Goal: Information Seeking & Learning: Learn about a topic

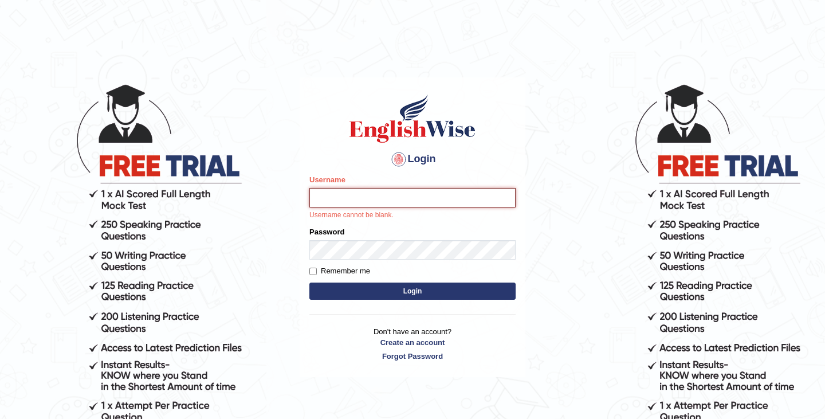
click at [374, 204] on input "Username" at bounding box center [413, 197] width 206 height 19
type input "kamilwojtkielewicz"
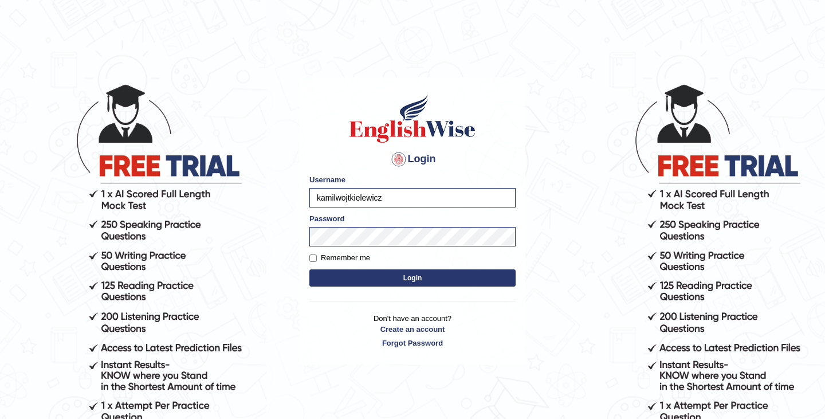
click at [412, 273] on button "Login" at bounding box center [413, 277] width 206 height 17
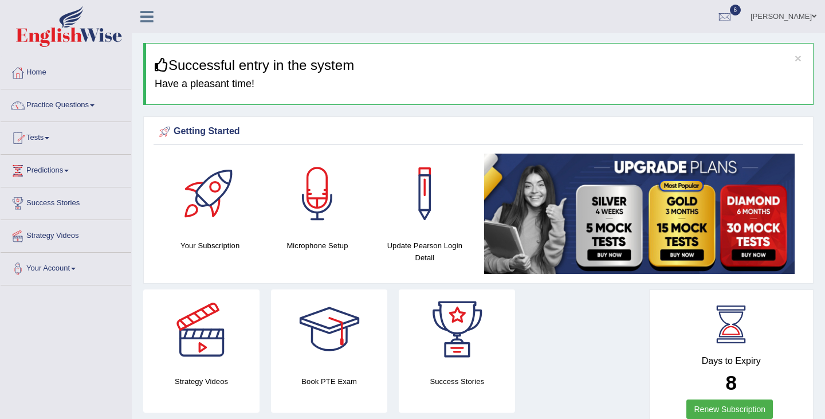
click at [49, 139] on span at bounding box center [47, 138] width 5 height 2
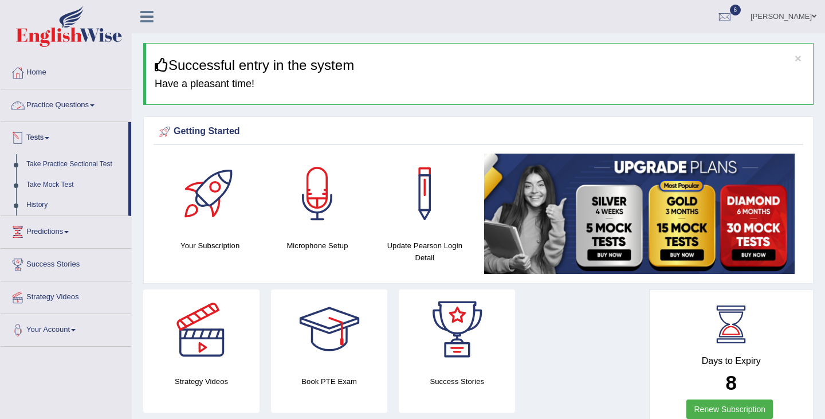
click at [71, 104] on link "Practice Questions" at bounding box center [66, 103] width 131 height 29
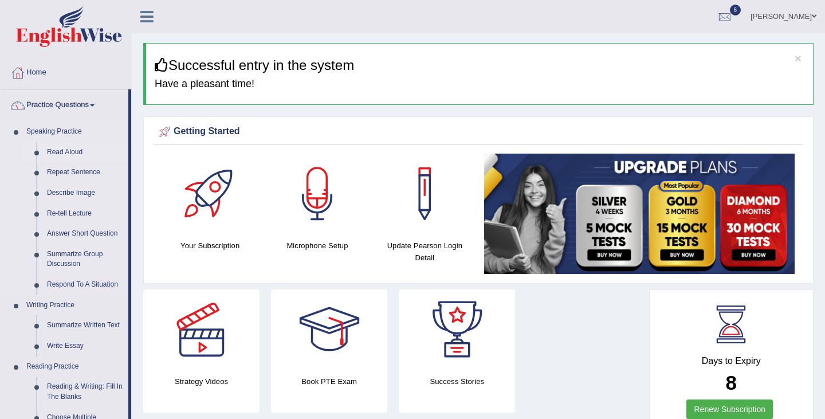
click at [76, 150] on link "Read Aloud" at bounding box center [85, 152] width 87 height 21
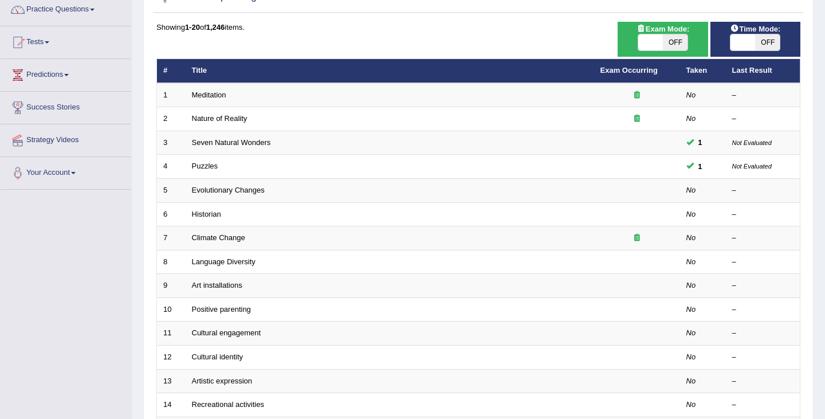
scroll to position [340, 0]
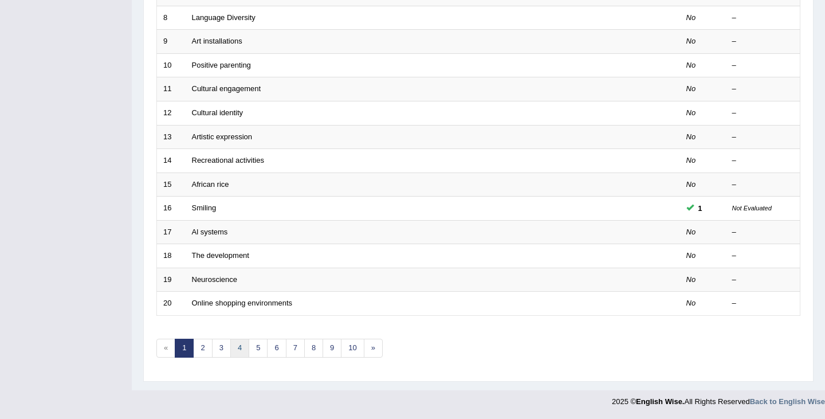
click at [237, 350] on link "4" at bounding box center [239, 348] width 19 height 19
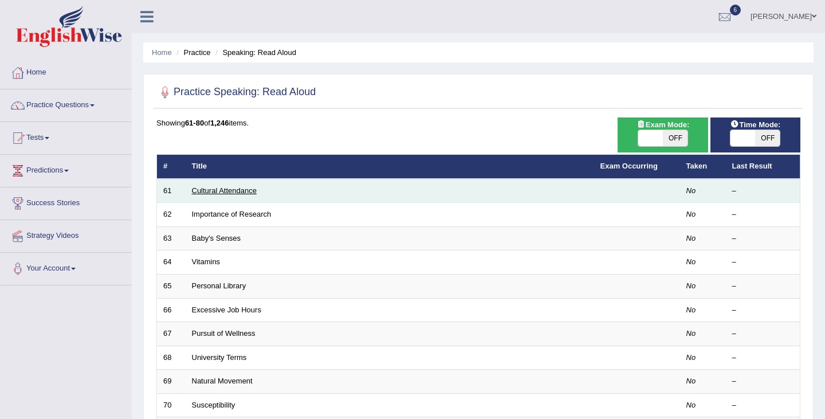
click at [220, 191] on link "Cultural Attendance" at bounding box center [224, 190] width 65 height 9
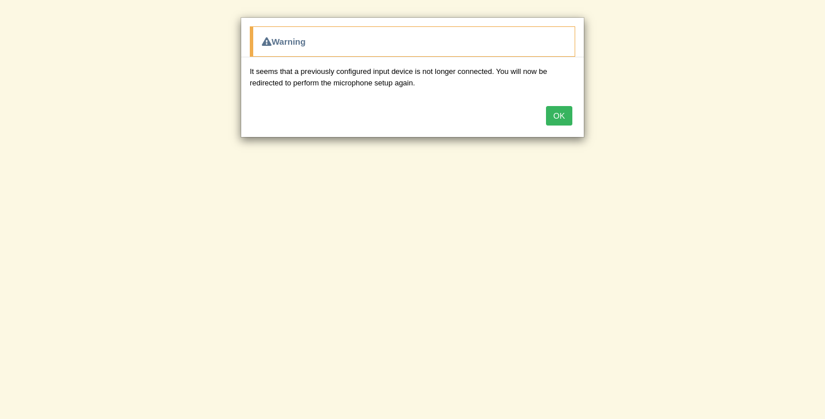
click at [570, 122] on button "OK" at bounding box center [559, 115] width 26 height 19
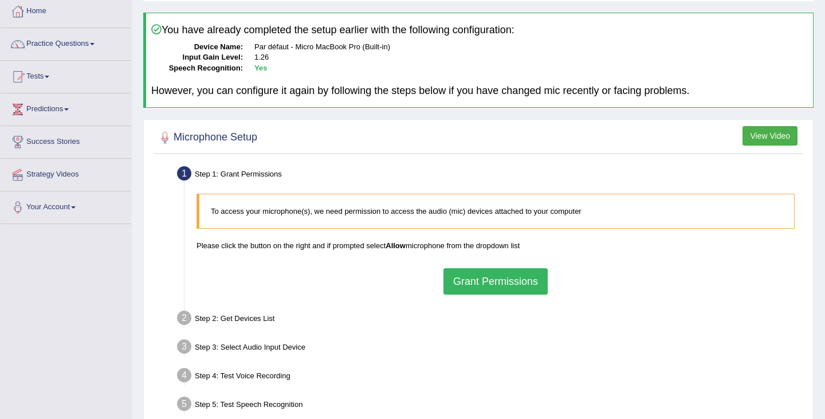
scroll to position [65, 0]
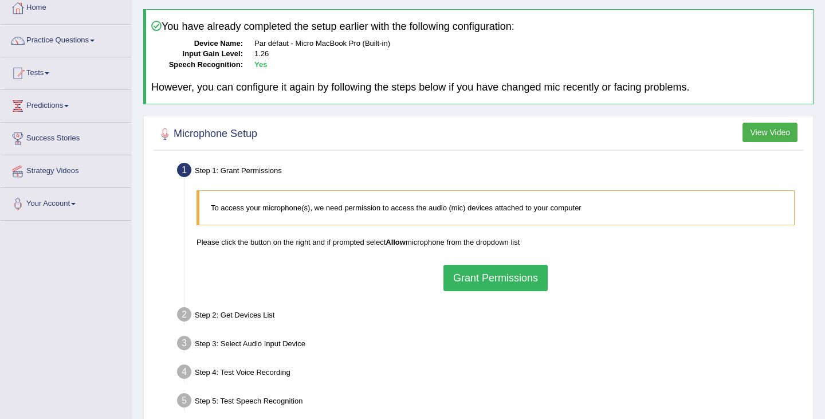
click at [519, 282] on button "Grant Permissions" at bounding box center [496, 278] width 104 height 26
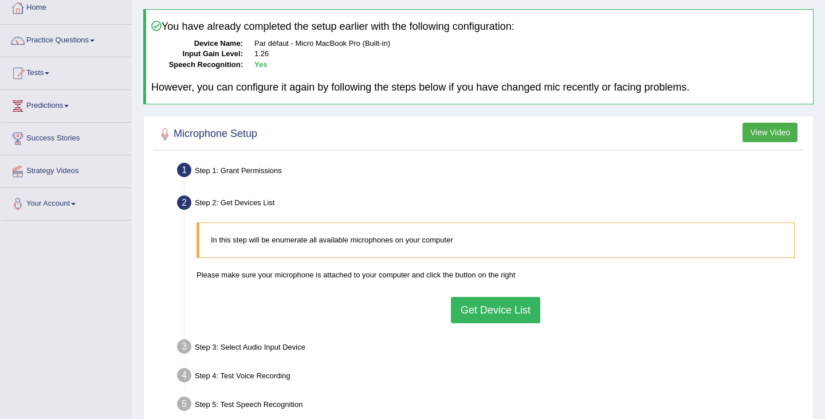
click at [504, 320] on button "Get Device List" at bounding box center [495, 310] width 89 height 26
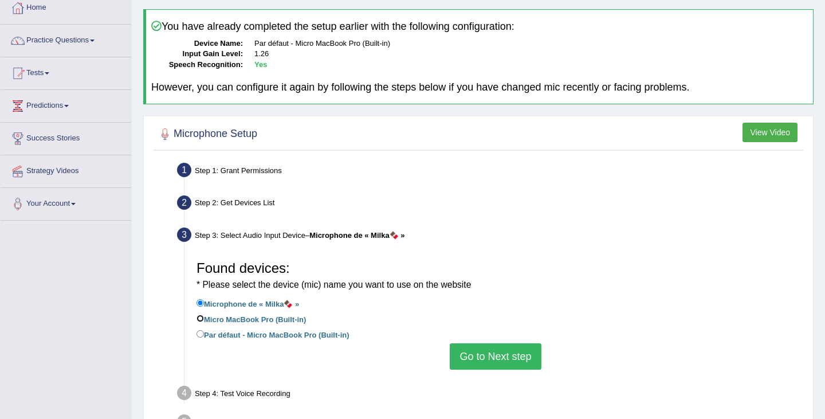
click at [204, 319] on input "Micro MacBook Pro (Built-in)" at bounding box center [200, 318] width 7 height 7
radio input "true"
click at [198, 335] on input "Par défaut - Micro MacBook Pro (Built-in)" at bounding box center [200, 333] width 7 height 7
radio input "true"
click at [483, 364] on button "Go to Next step" at bounding box center [495, 356] width 91 height 26
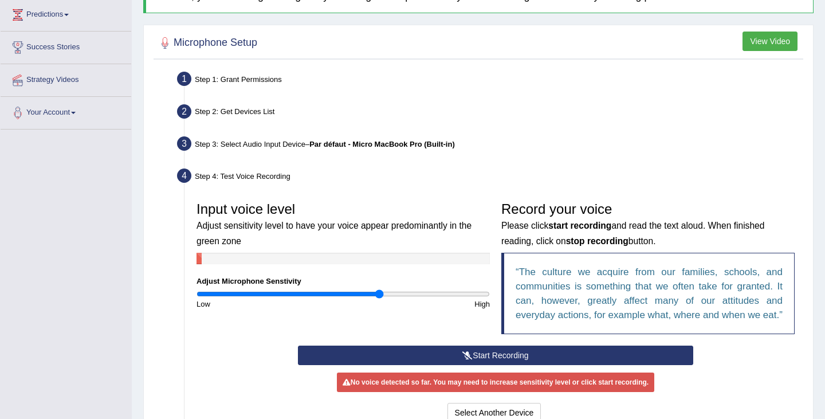
scroll to position [157, 0]
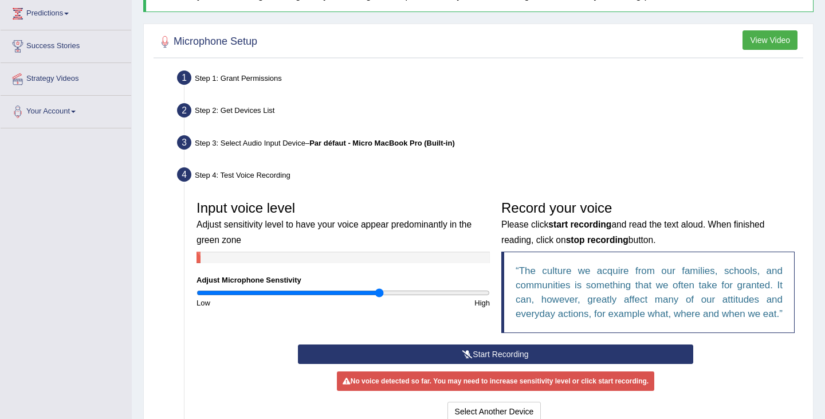
click at [518, 364] on button "Start Recording" at bounding box center [495, 354] width 395 height 19
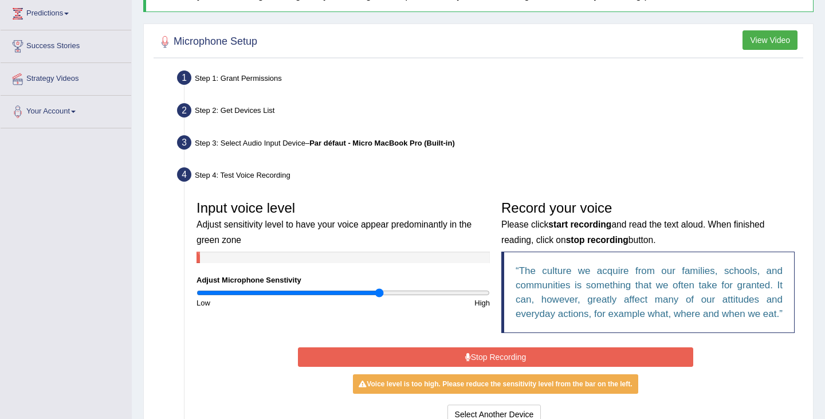
click at [518, 367] on button "Stop Recording" at bounding box center [495, 356] width 395 height 19
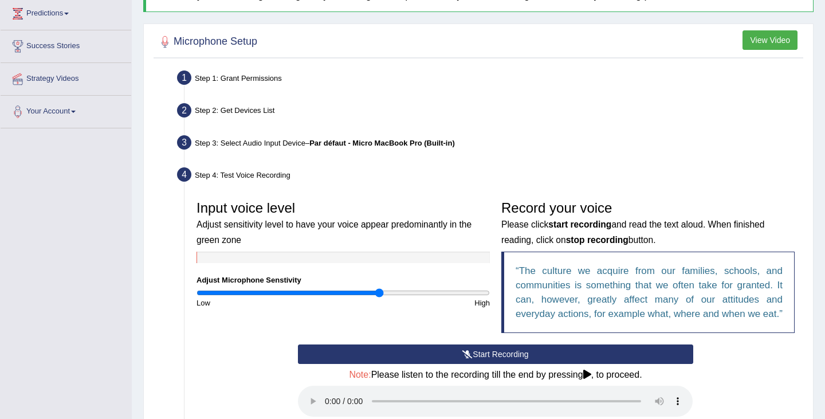
click at [482, 364] on button "Start Recording" at bounding box center [495, 354] width 395 height 19
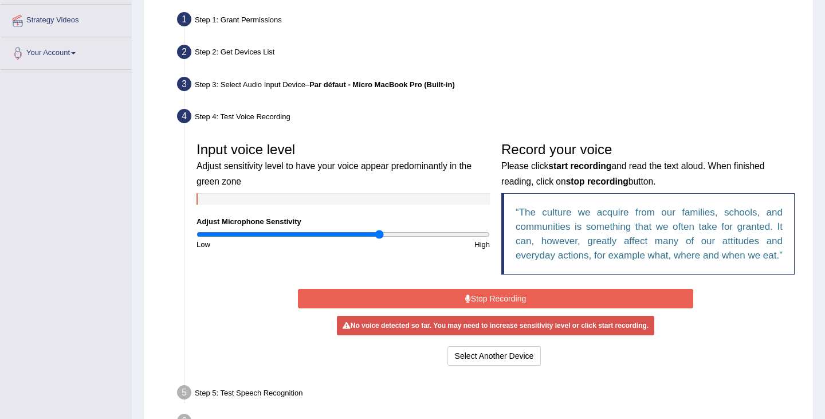
scroll to position [218, 0]
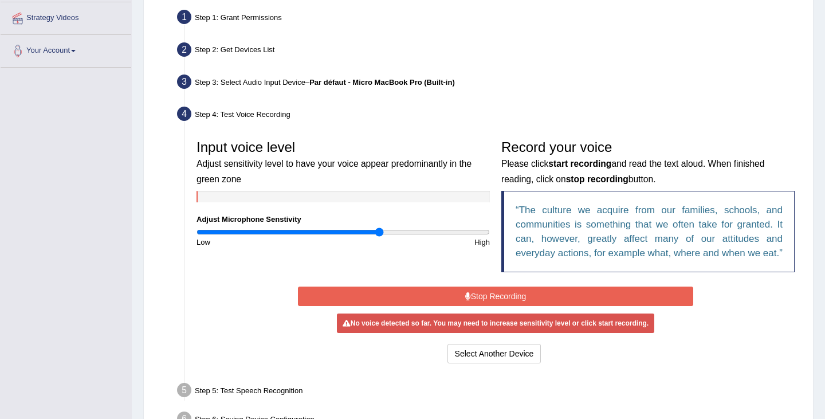
click at [482, 305] on button "Stop Recording" at bounding box center [495, 296] width 395 height 19
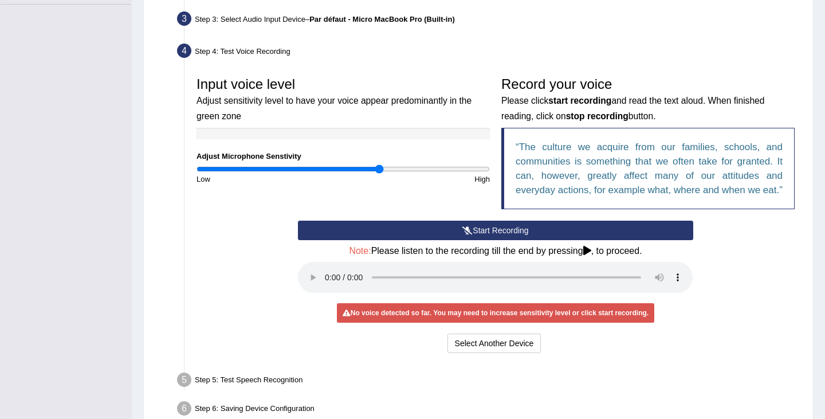
scroll to position [283, 0]
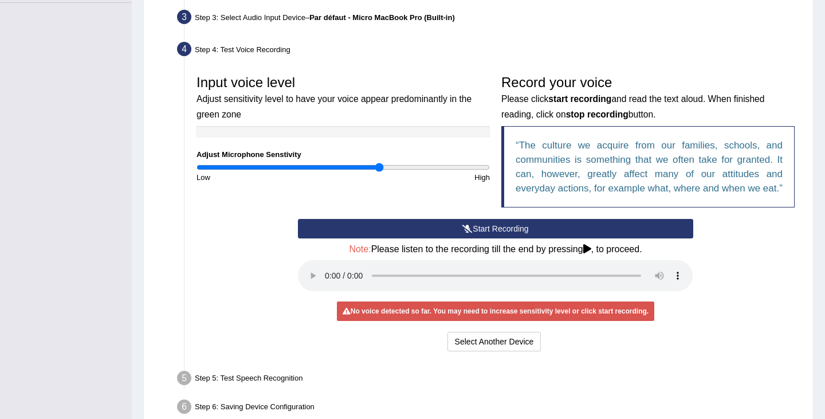
click at [448, 238] on button "Start Recording" at bounding box center [495, 228] width 395 height 19
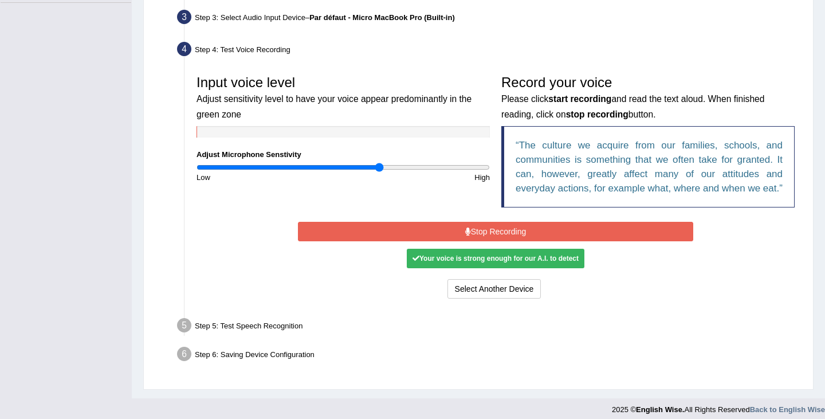
click at [474, 241] on button "Stop Recording" at bounding box center [495, 231] width 395 height 19
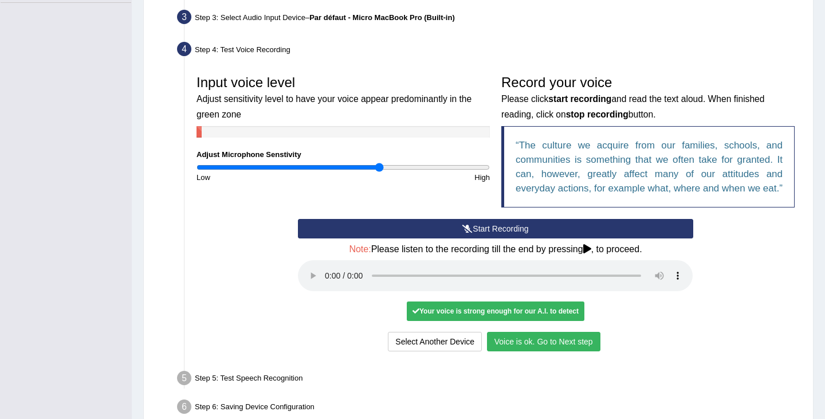
click at [566, 351] on button "Voice is ok. Go to Next step" at bounding box center [544, 341] width 114 height 19
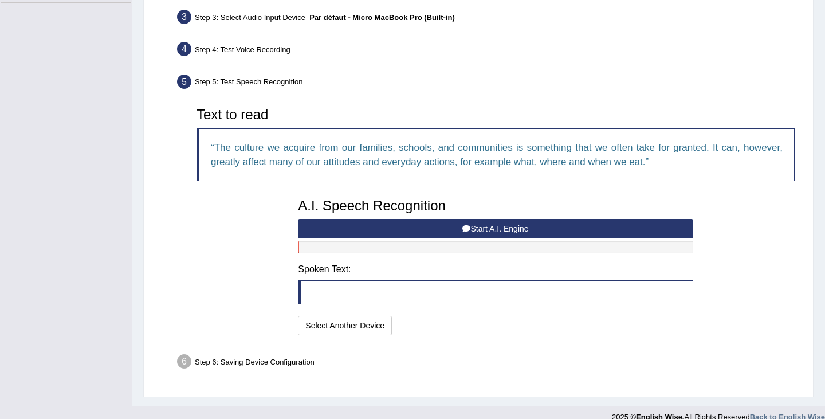
click at [523, 226] on button "Start A.I. Engine" at bounding box center [495, 228] width 395 height 19
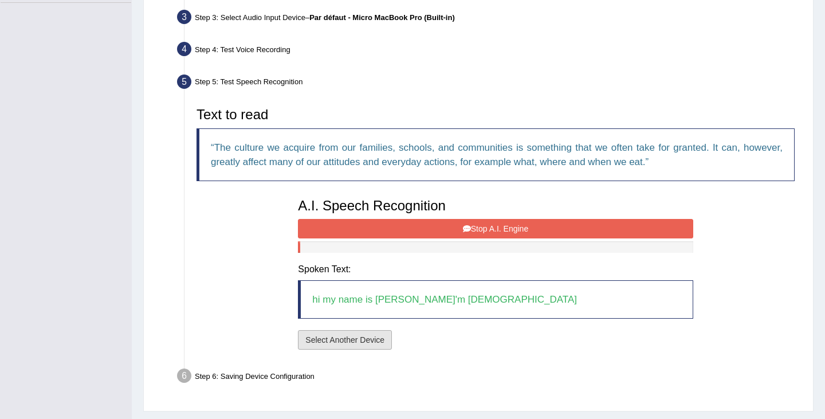
click at [368, 345] on button "Select Another Device" at bounding box center [345, 339] width 94 height 19
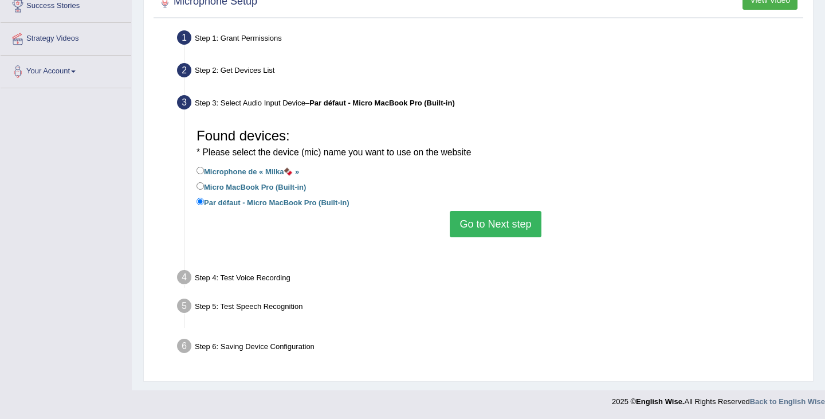
scroll to position [183, 0]
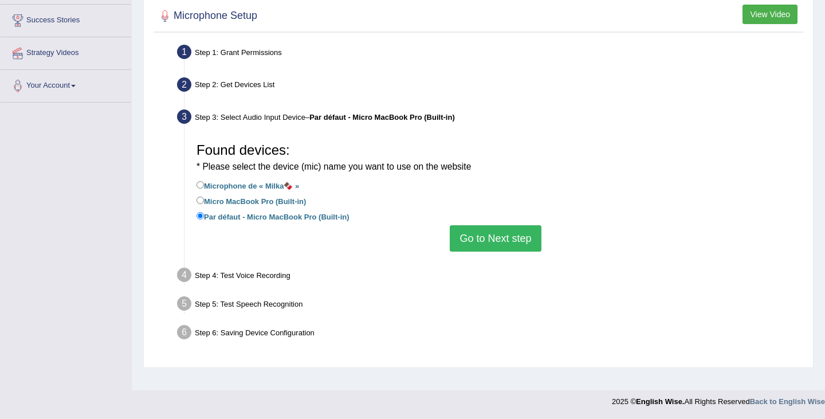
click at [480, 234] on button "Go to Next step" at bounding box center [495, 238] width 91 height 26
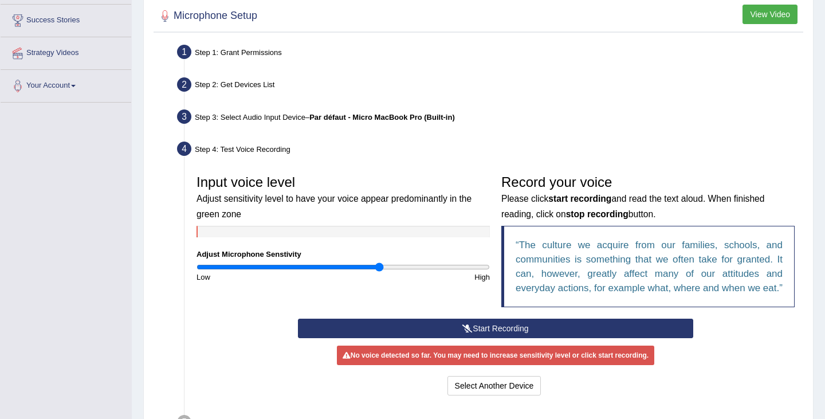
click at [464, 332] on button "Start Recording" at bounding box center [495, 328] width 395 height 19
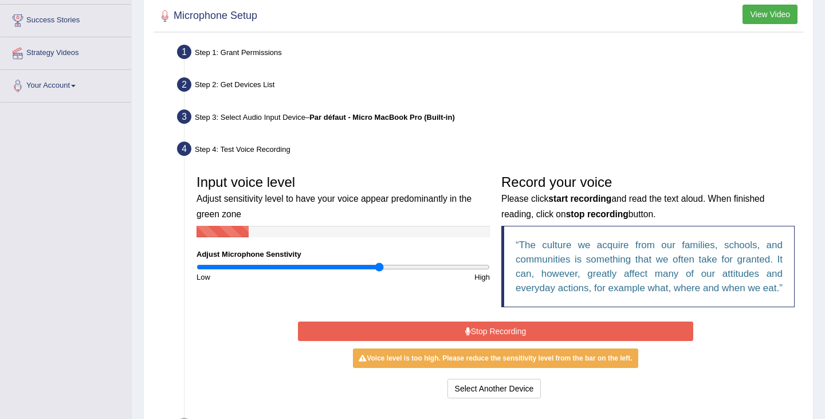
click at [478, 341] on button "Stop Recording" at bounding box center [495, 331] width 395 height 19
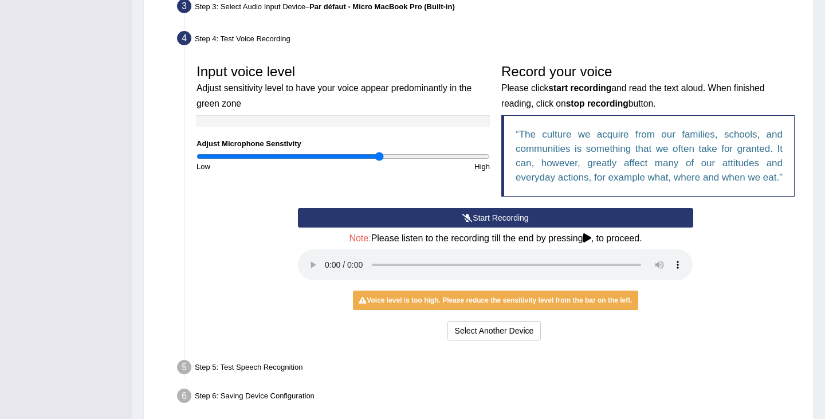
scroll to position [294, 0]
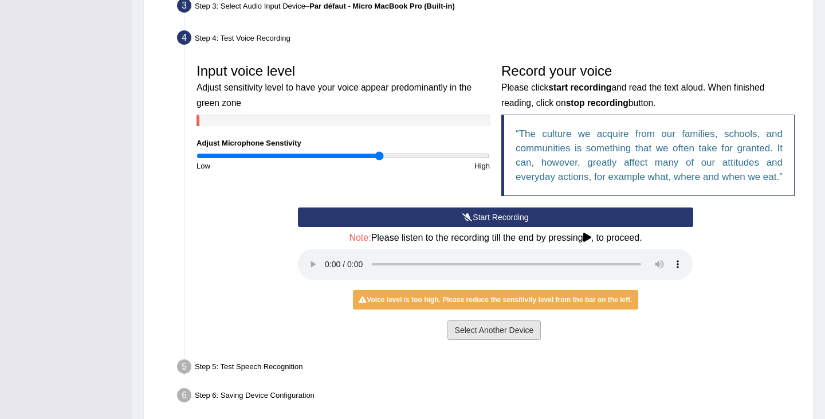
click at [492, 336] on button "Select Another Device" at bounding box center [495, 329] width 94 height 19
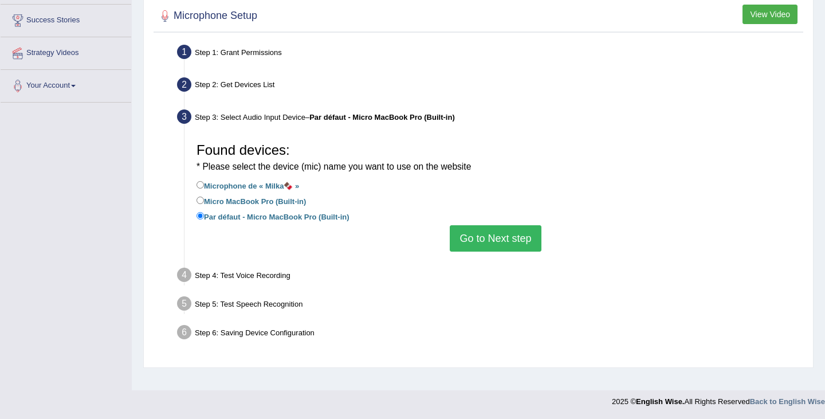
scroll to position [183, 0]
click at [501, 239] on button "Go to Next step" at bounding box center [495, 238] width 91 height 26
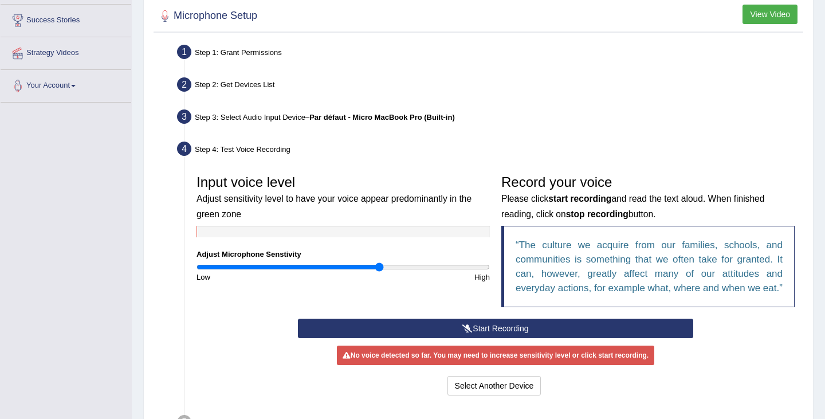
click at [476, 319] on div "Input voice level Adjust sensitivity level to have your voice appear predominan…" at bounding box center [496, 244] width 610 height 150
click at [476, 338] on button "Start Recording" at bounding box center [495, 328] width 395 height 19
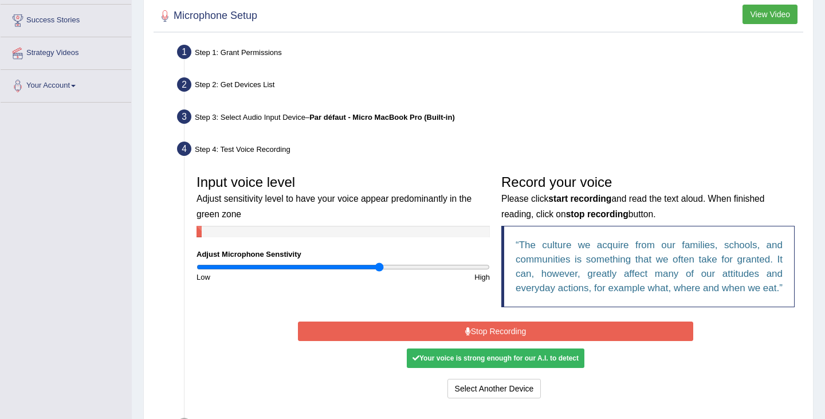
click at [498, 341] on button "Stop Recording" at bounding box center [495, 331] width 395 height 19
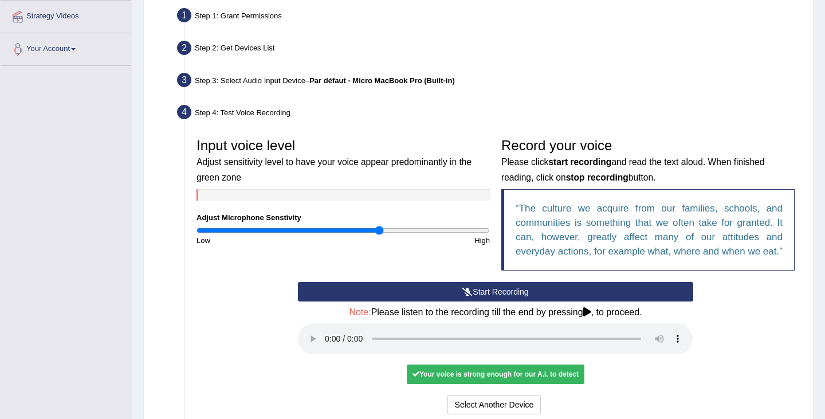
scroll to position [234, 0]
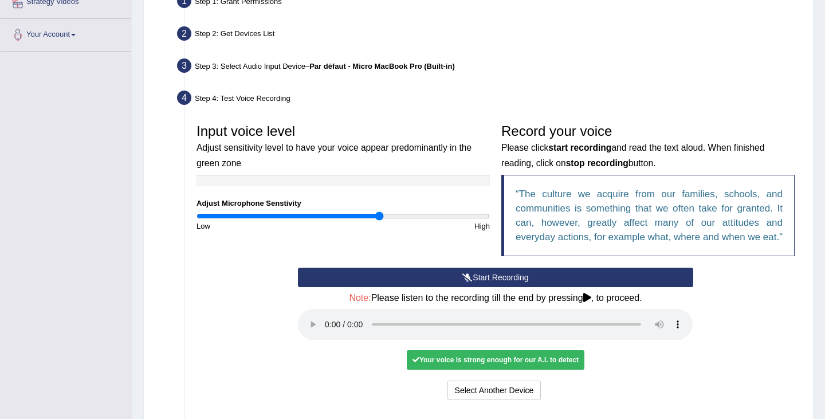
click at [479, 370] on div "Your voice is strong enough for our A.I. to detect" at bounding box center [496, 359] width 178 height 19
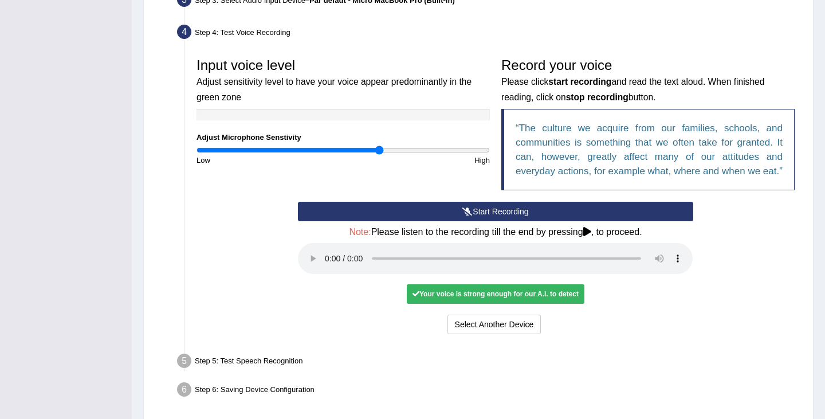
scroll to position [314, 0]
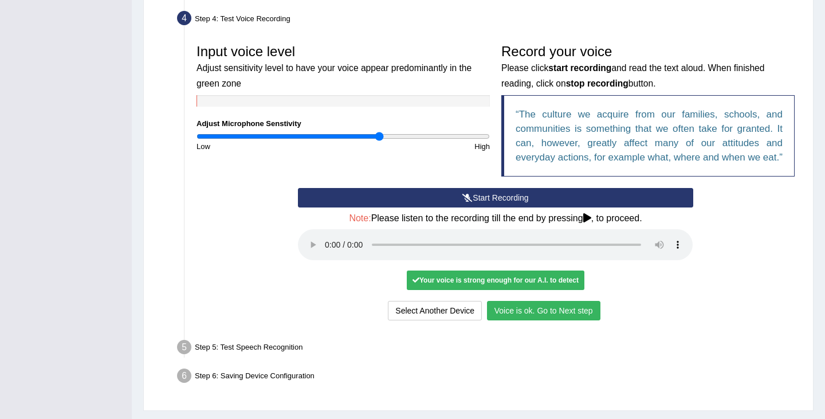
click at [537, 320] on button "Voice is ok. Go to Next step" at bounding box center [544, 310] width 114 height 19
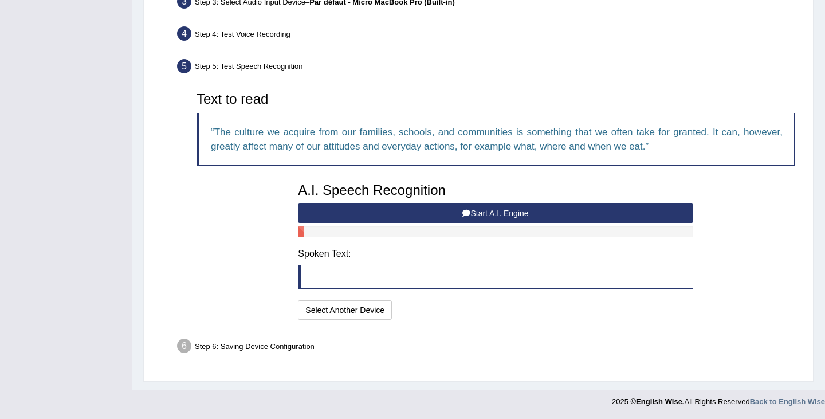
scroll to position [298, 0]
click at [452, 214] on button "Start A.I. Engine" at bounding box center [495, 213] width 395 height 19
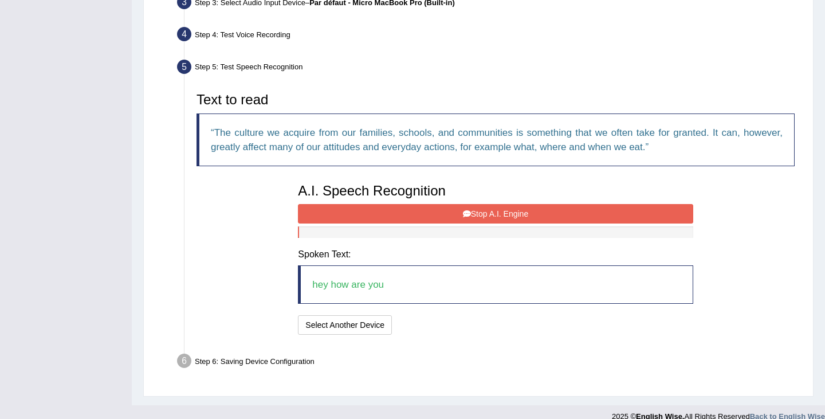
click at [482, 212] on button "Stop A.I. Engine" at bounding box center [495, 213] width 395 height 19
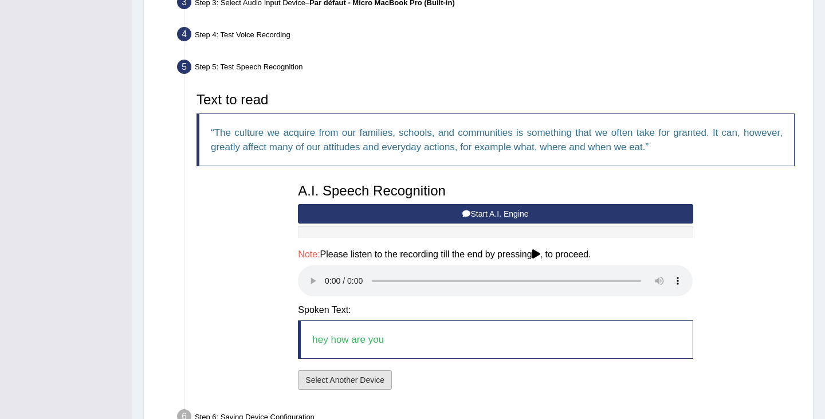
click at [347, 378] on button "Select Another Device" at bounding box center [345, 379] width 94 height 19
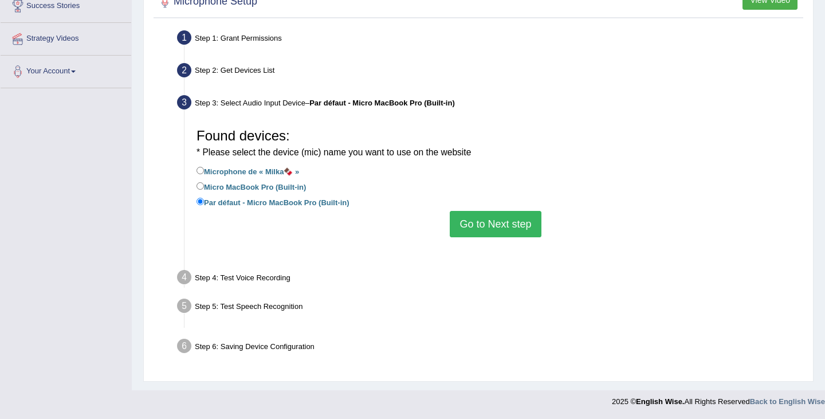
scroll to position [183, 0]
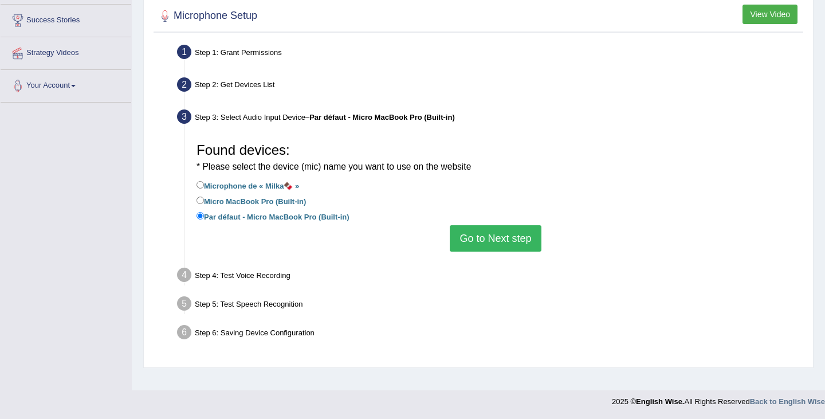
click at [500, 241] on button "Go to Next step" at bounding box center [495, 238] width 91 height 26
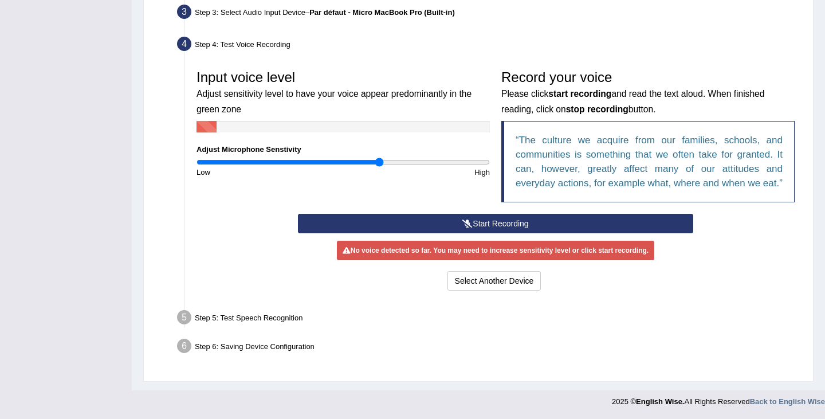
scroll to position [302, 0]
click at [515, 230] on button "Start Recording" at bounding box center [495, 223] width 395 height 19
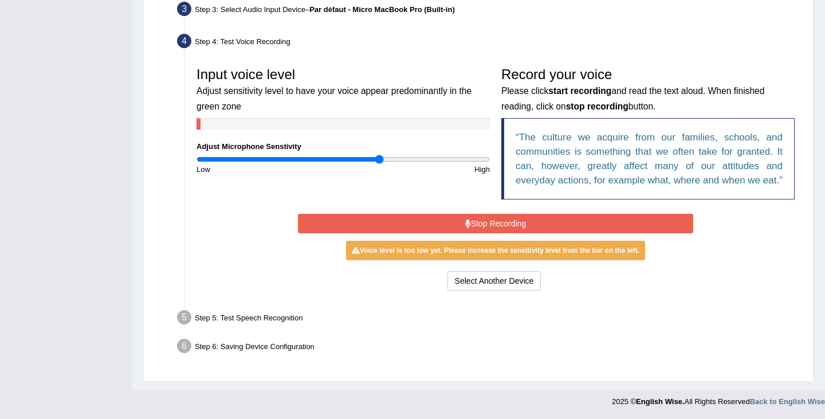
click at [515, 230] on button "Stop Recording" at bounding box center [495, 223] width 395 height 19
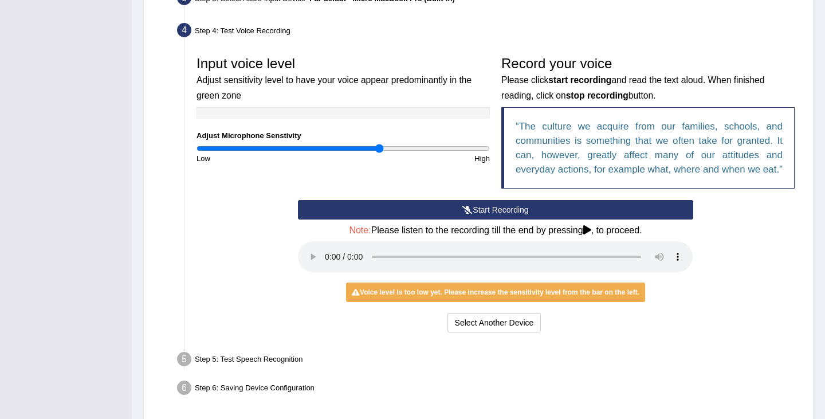
click at [508, 220] on button "Start Recording" at bounding box center [495, 209] width 395 height 19
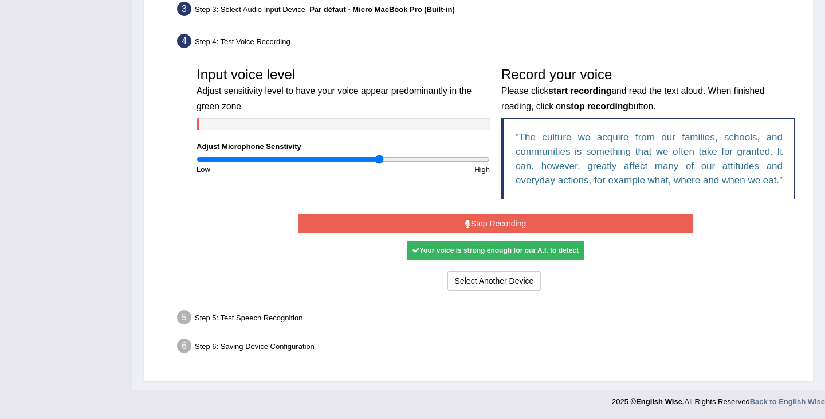
click at [508, 253] on div "Your voice is strong enough for our A.I. to detect" at bounding box center [496, 250] width 178 height 19
click at [518, 231] on button "Stop Recording" at bounding box center [495, 223] width 395 height 19
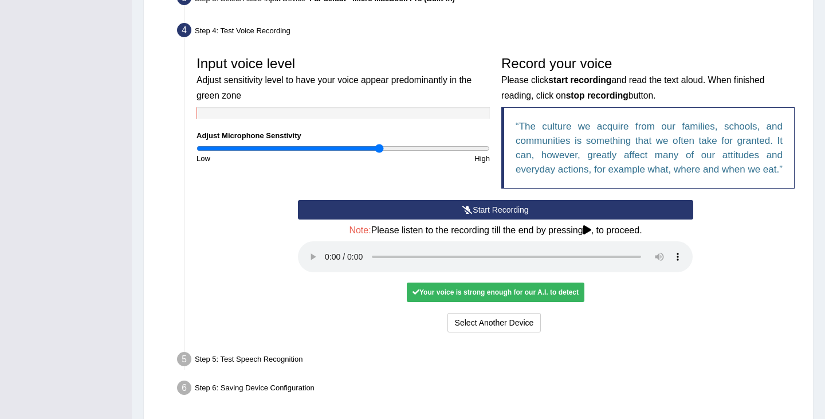
click at [529, 302] on div "Your voice is strong enough for our A.I. to detect" at bounding box center [496, 292] width 178 height 19
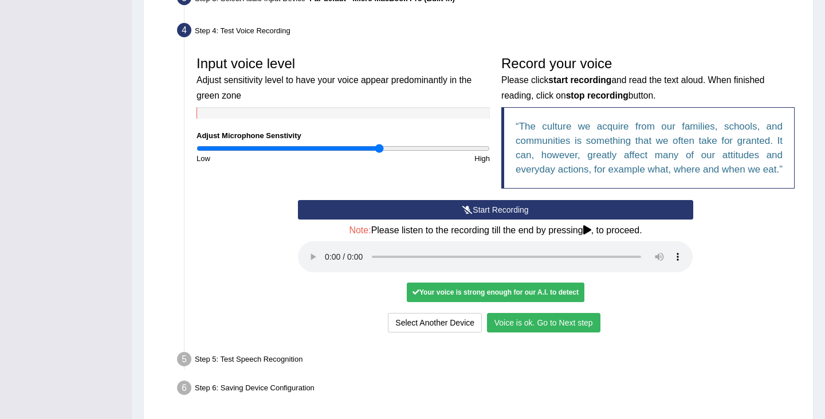
click at [532, 332] on button "Voice is ok. Go to Next step" at bounding box center [544, 322] width 114 height 19
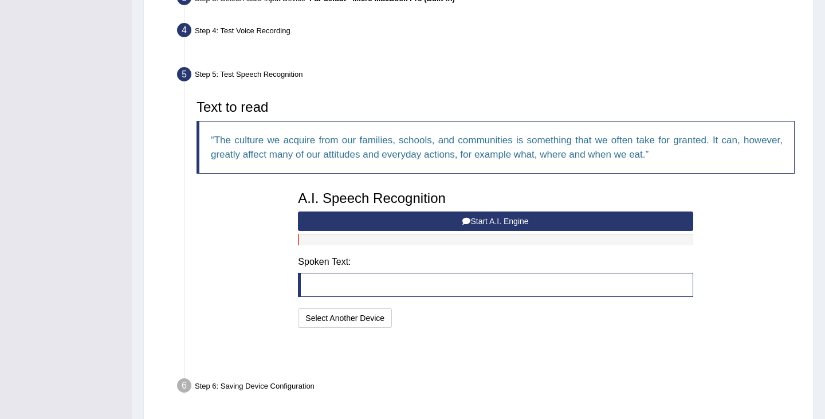
scroll to position [298, 0]
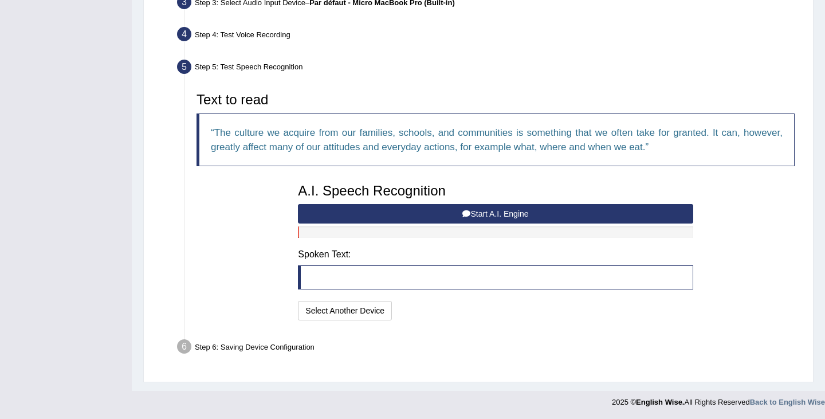
click at [506, 215] on button "Start A.I. Engine" at bounding box center [495, 213] width 395 height 19
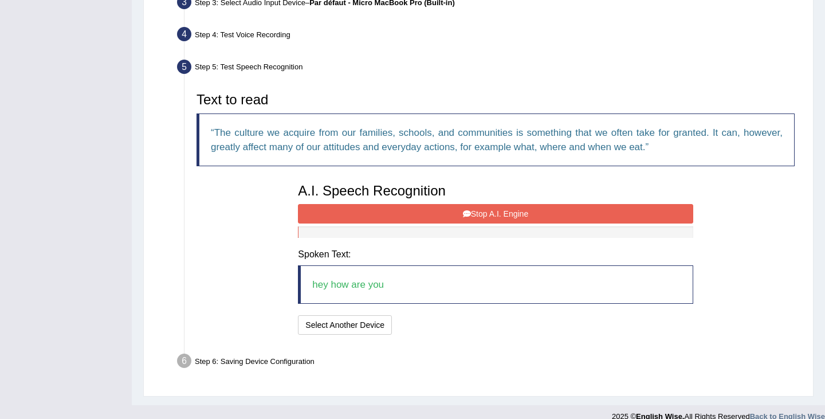
click at [508, 216] on button "Stop A.I. Engine" at bounding box center [495, 213] width 395 height 19
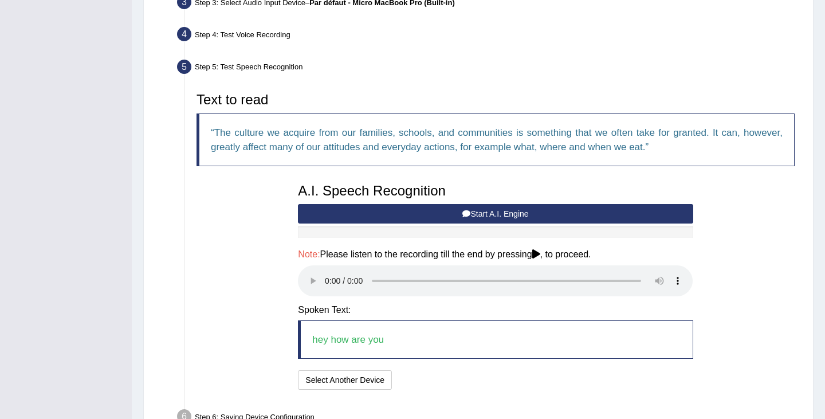
scroll to position [367, 0]
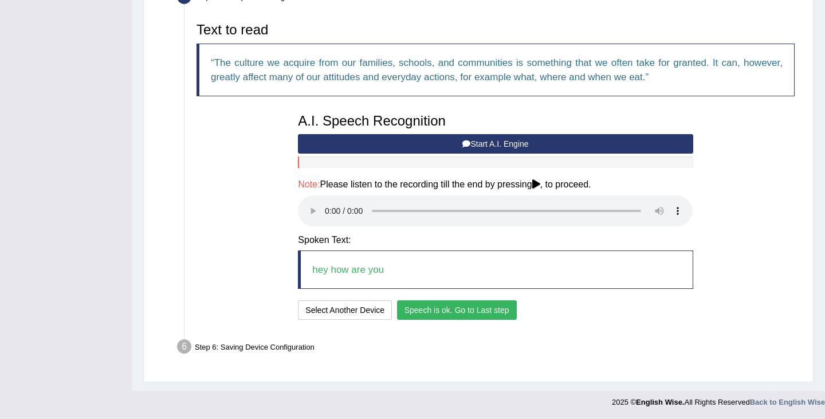
click at [475, 305] on button "Speech is ok. Go to Last step" at bounding box center [457, 309] width 120 height 19
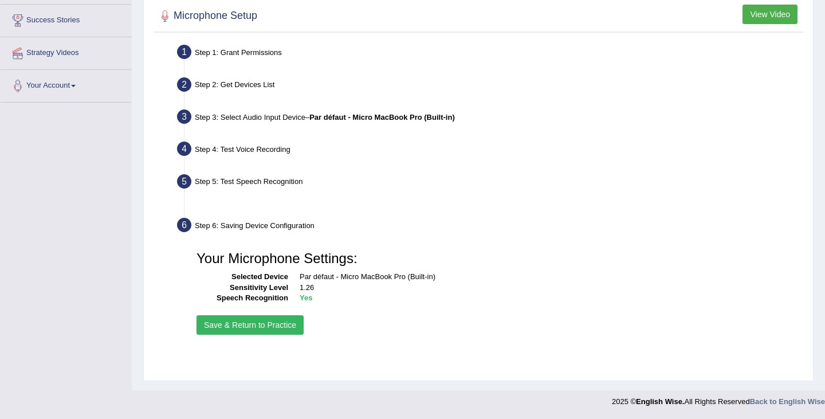
scroll to position [183, 0]
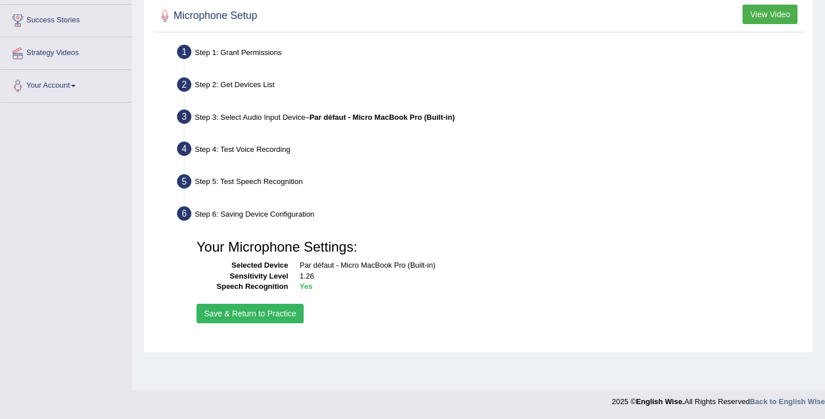
click at [293, 311] on button "Save & Return to Practice" at bounding box center [250, 313] width 107 height 19
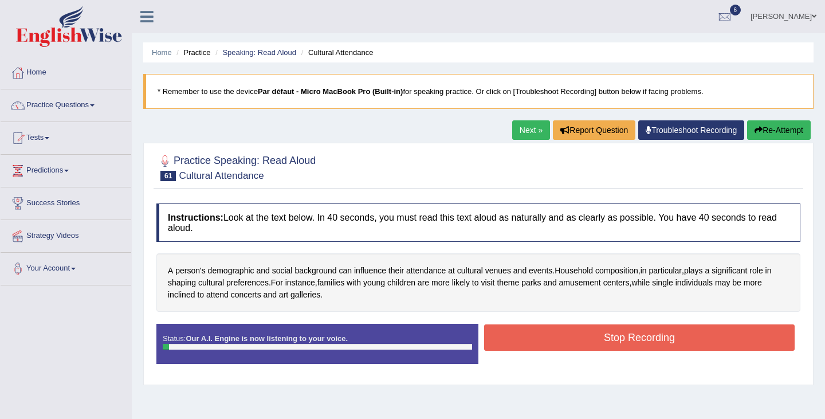
click at [629, 335] on button "Stop Recording" at bounding box center [639, 337] width 311 height 26
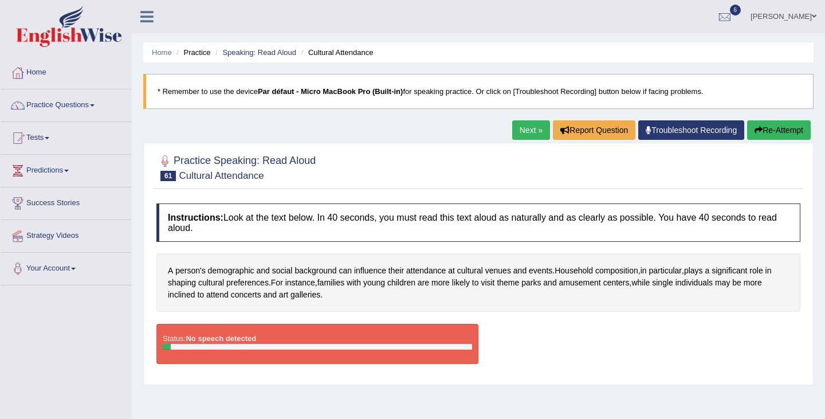
click at [786, 130] on button "Re-Attempt" at bounding box center [780, 129] width 64 height 19
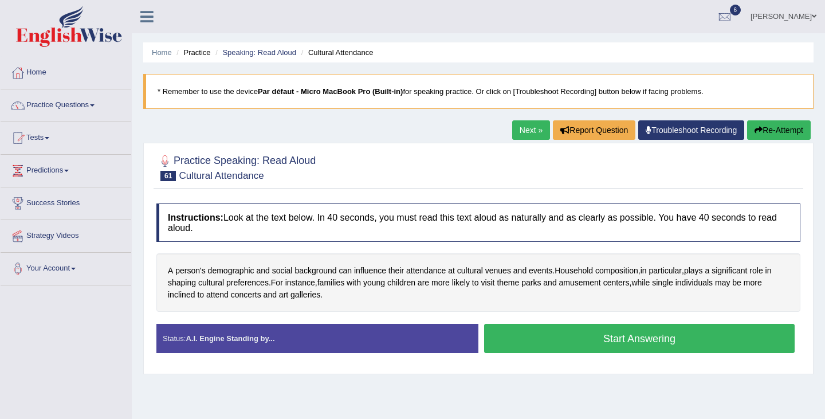
click at [608, 345] on button "Start Answering" at bounding box center [639, 338] width 311 height 29
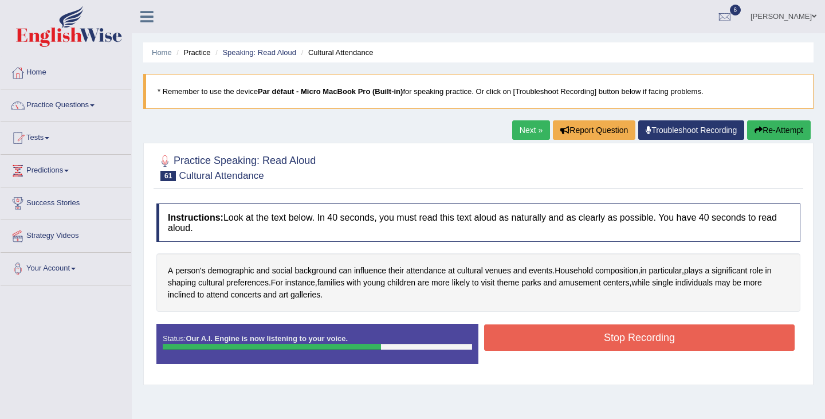
click at [608, 345] on button "Stop Recording" at bounding box center [639, 337] width 311 height 26
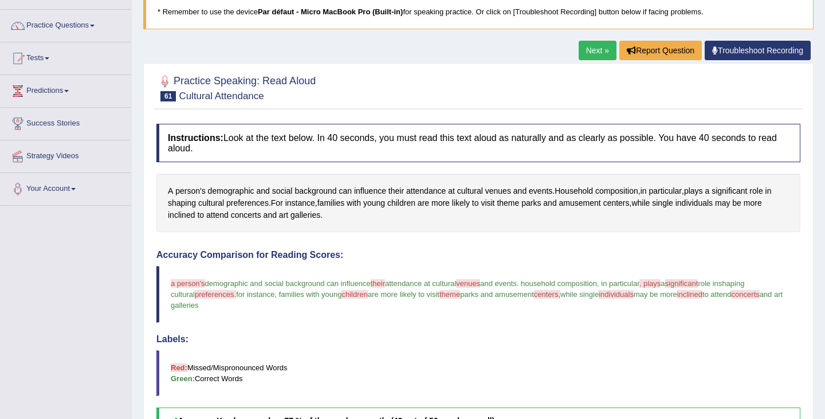
scroll to position [73, 0]
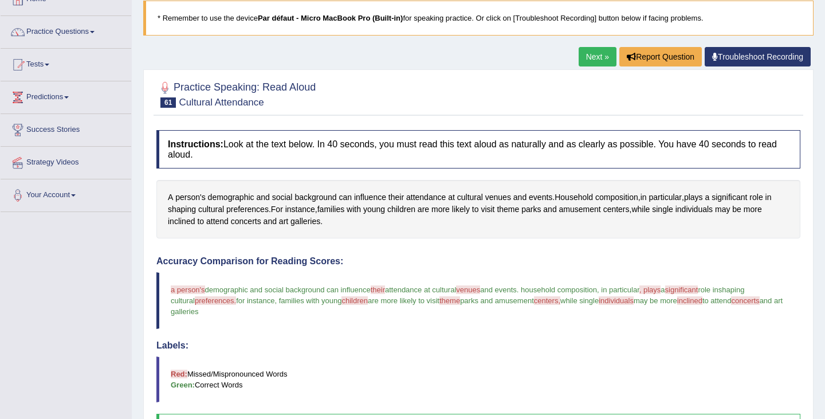
click at [598, 57] on link "Next »" at bounding box center [598, 56] width 38 height 19
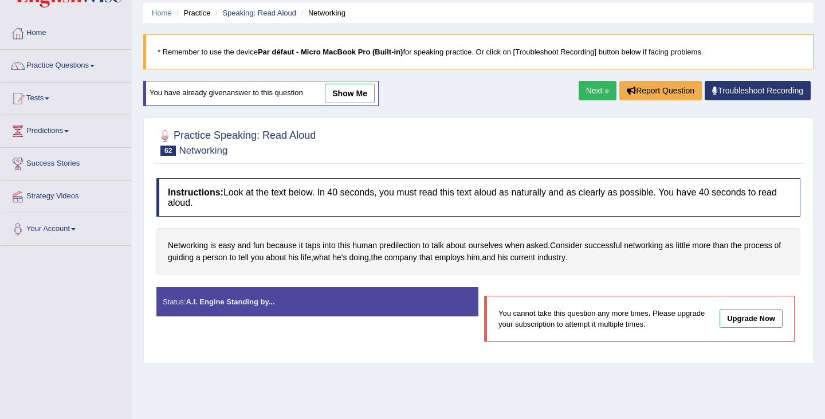
scroll to position [48, 0]
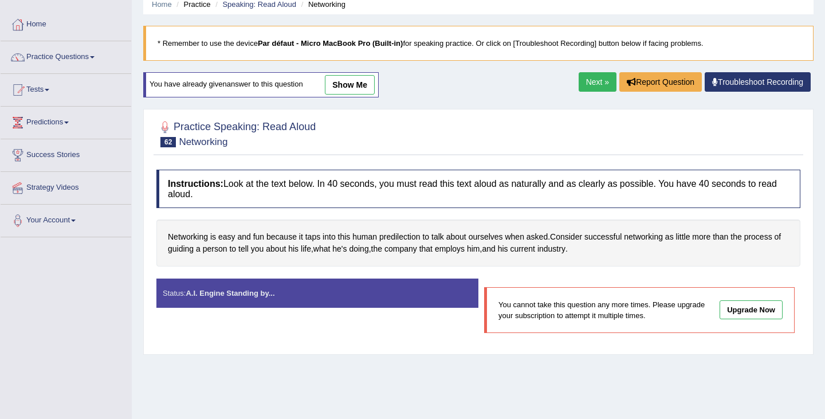
click at [594, 82] on link "Next »" at bounding box center [598, 81] width 38 height 19
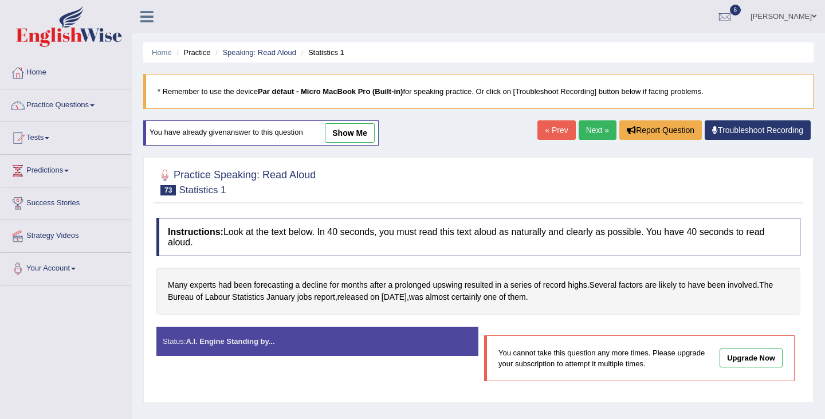
click at [585, 138] on link "Next »" at bounding box center [598, 129] width 38 height 19
click at [591, 131] on link "Next »" at bounding box center [598, 129] width 38 height 19
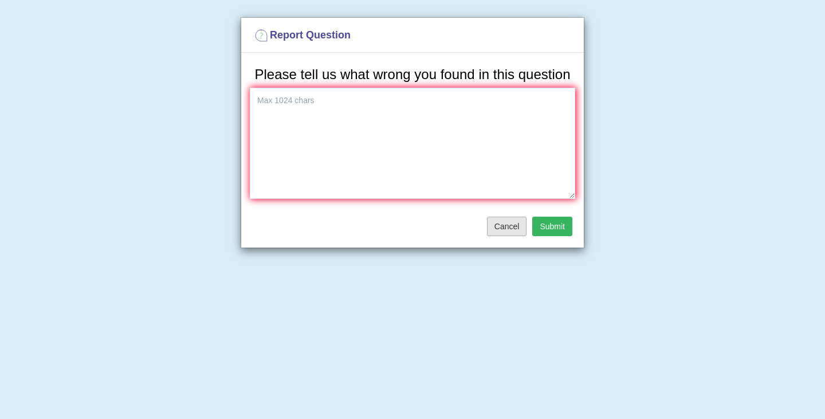
click at [518, 234] on button "Cancel" at bounding box center [507, 226] width 40 height 19
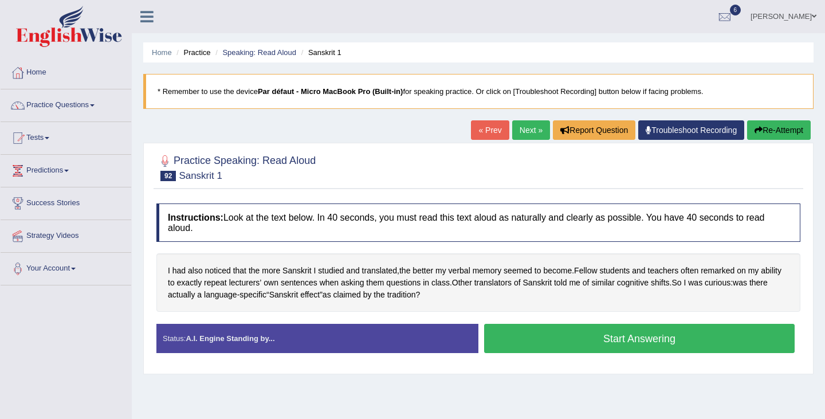
click at [487, 131] on link "« Prev" at bounding box center [490, 129] width 38 height 19
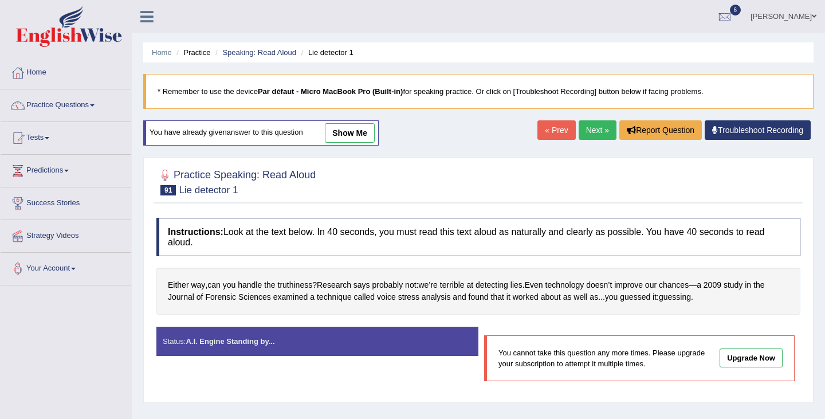
click at [593, 126] on link "Next »" at bounding box center [598, 129] width 38 height 19
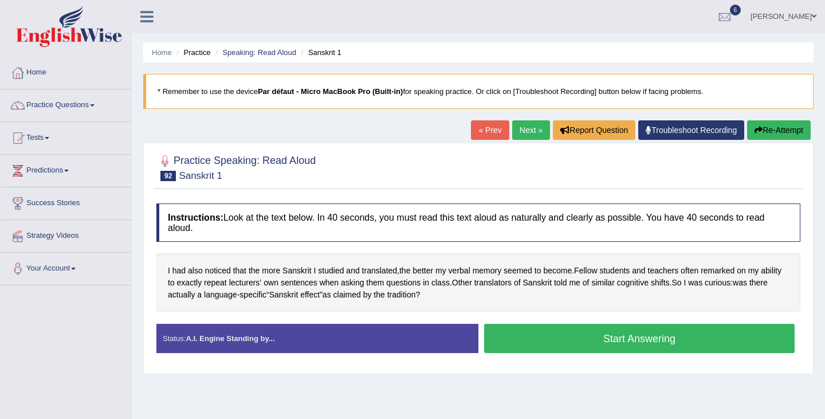
click at [605, 342] on button "Start Answering" at bounding box center [639, 338] width 311 height 29
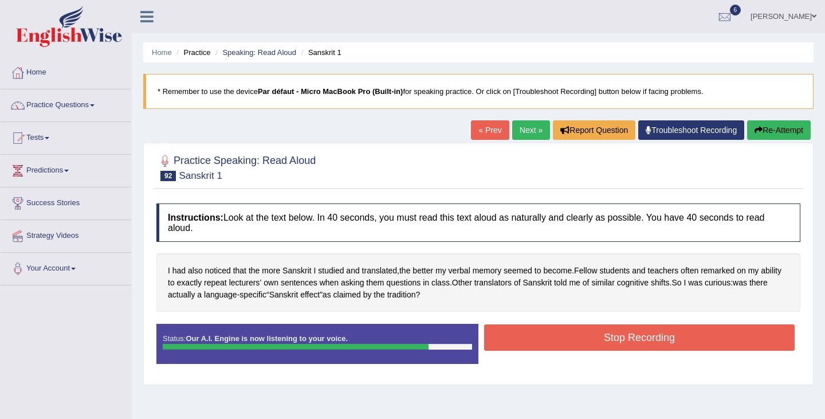
click at [605, 342] on button "Stop Recording" at bounding box center [639, 337] width 311 height 26
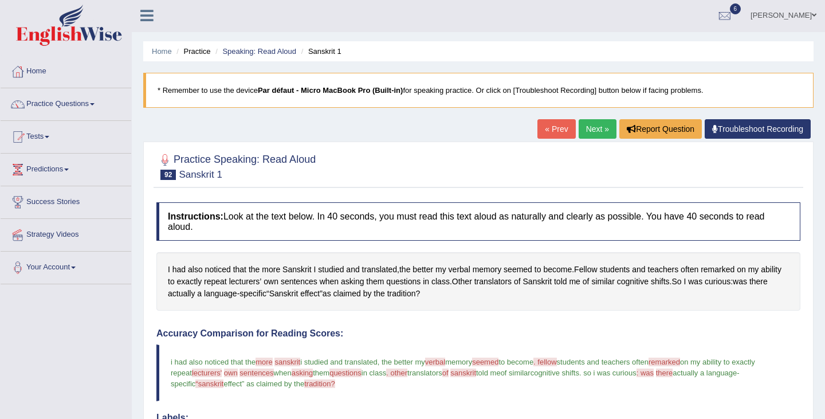
scroll to position [2, 0]
click at [601, 134] on link "Next »" at bounding box center [598, 128] width 38 height 19
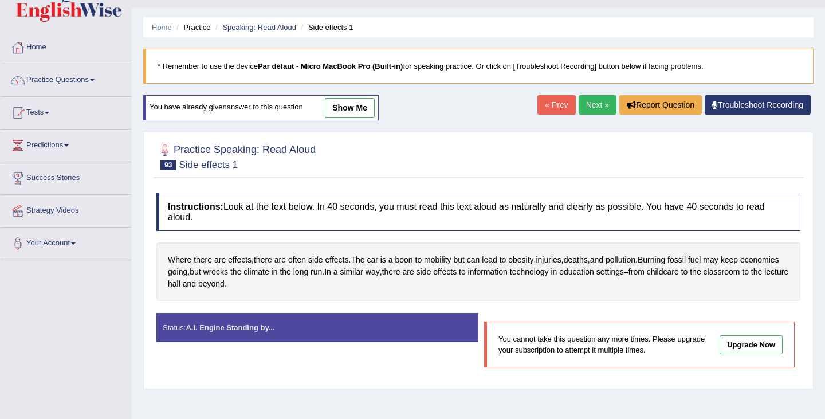
scroll to position [52, 0]
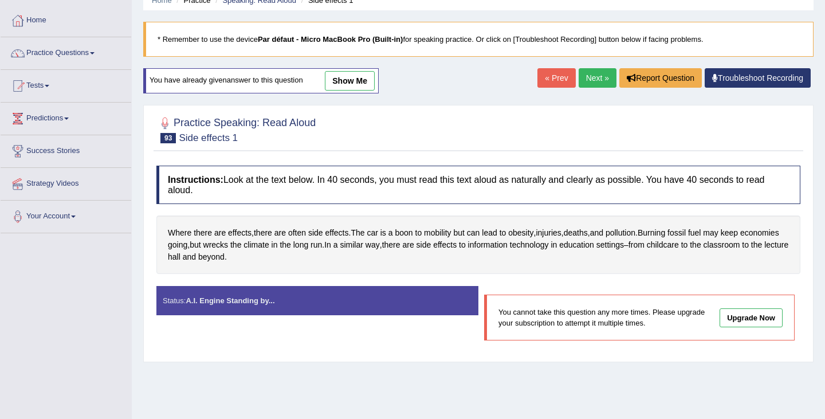
click at [598, 85] on link "Next »" at bounding box center [598, 77] width 38 height 19
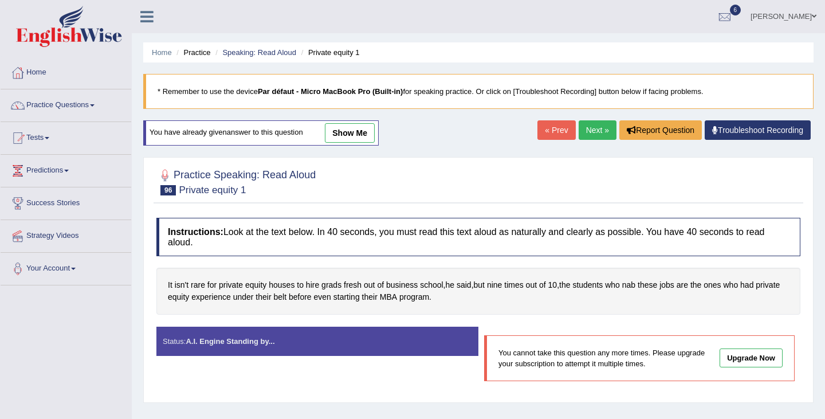
click at [596, 125] on link "Next »" at bounding box center [598, 129] width 38 height 19
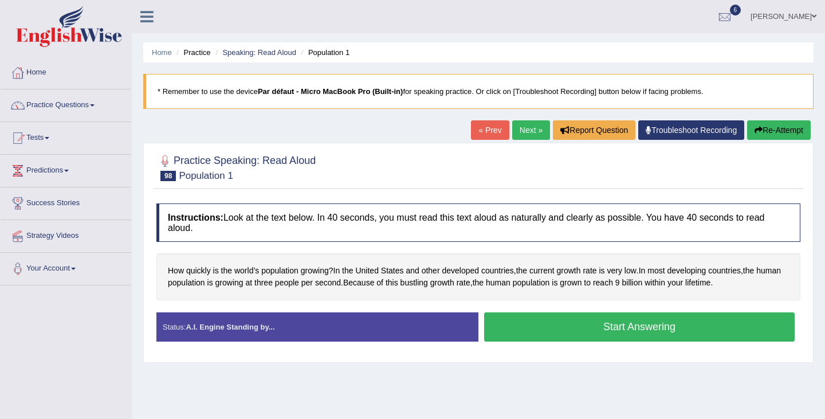
click at [514, 323] on button "Start Answering" at bounding box center [639, 326] width 311 height 29
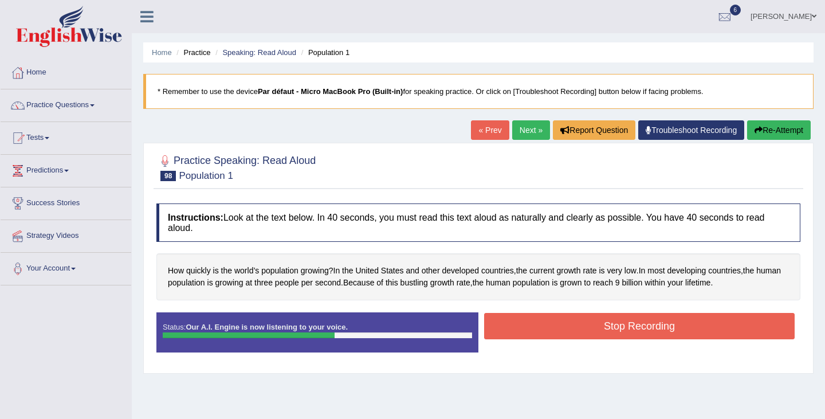
click at [514, 323] on button "Stop Recording" at bounding box center [639, 326] width 311 height 26
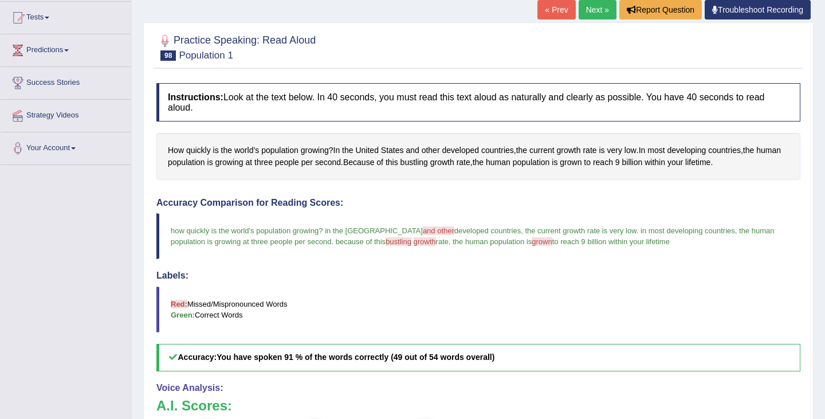
scroll to position [119, 0]
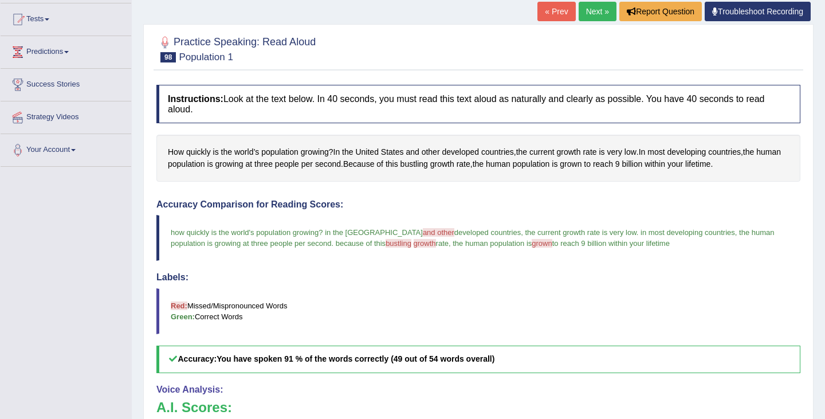
click at [591, 7] on link "Next »" at bounding box center [598, 11] width 38 height 19
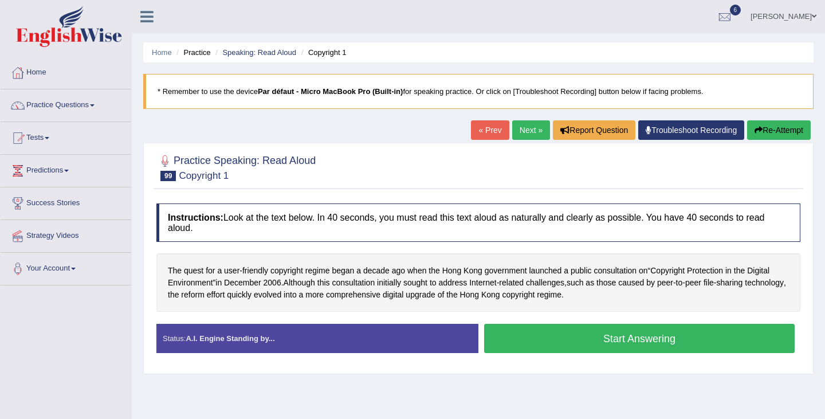
click at [611, 337] on button "Start Answering" at bounding box center [639, 338] width 311 height 29
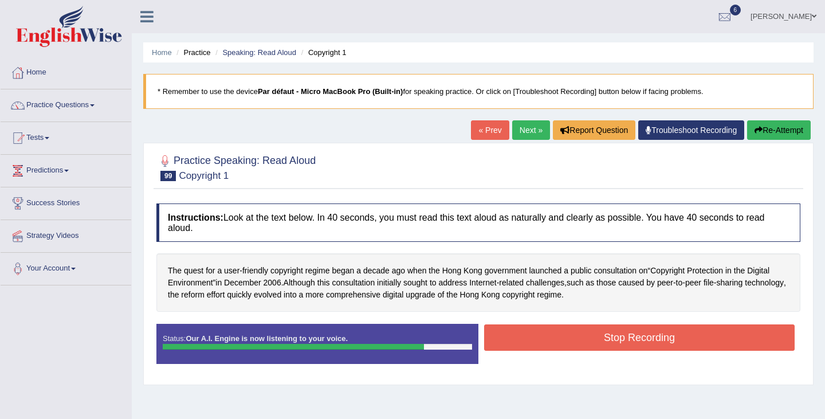
click at [611, 337] on button "Stop Recording" at bounding box center [639, 337] width 311 height 26
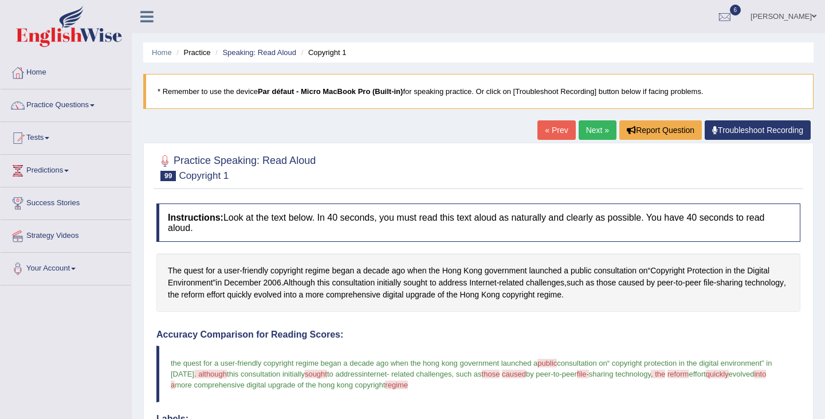
click at [594, 127] on link "Next »" at bounding box center [598, 129] width 38 height 19
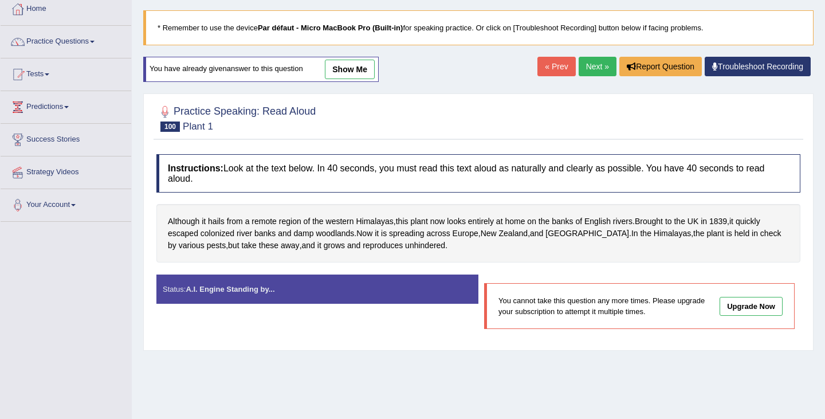
click at [592, 63] on link "Next »" at bounding box center [598, 66] width 38 height 19
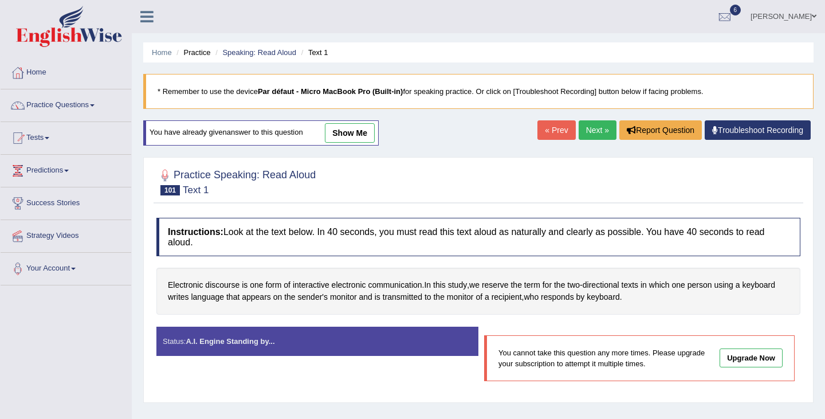
click at [597, 138] on link "Next »" at bounding box center [598, 129] width 38 height 19
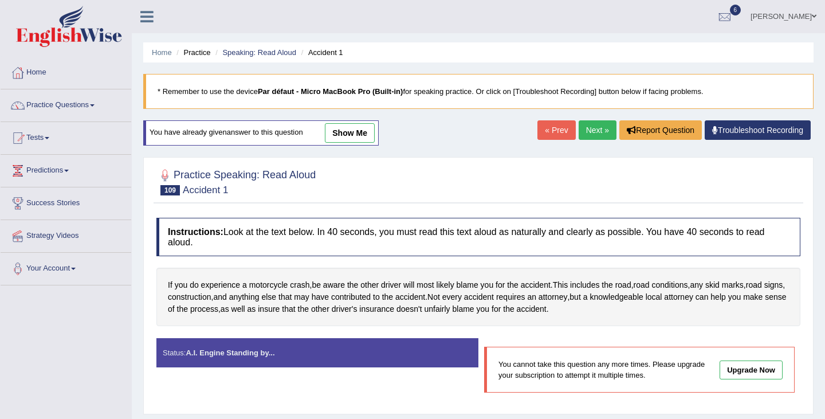
click at [597, 138] on link "Next »" at bounding box center [598, 129] width 38 height 19
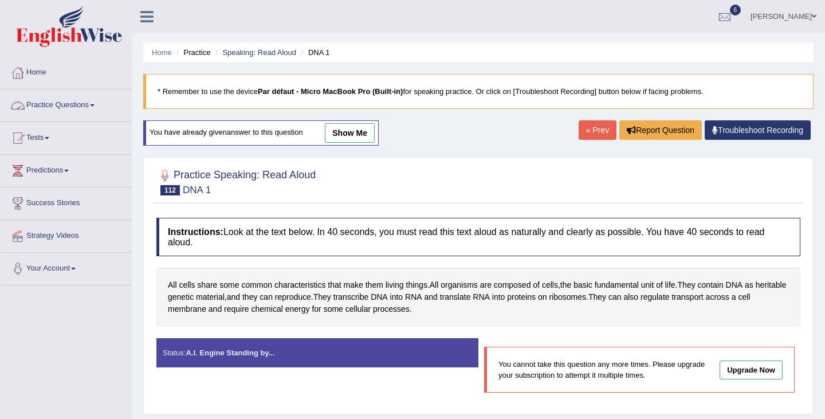
click at [78, 105] on link "Practice Questions" at bounding box center [66, 103] width 131 height 29
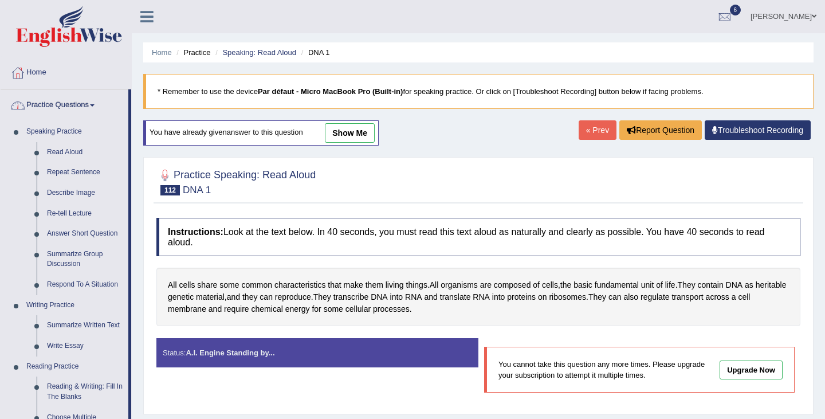
click at [78, 105] on link "Practice Questions" at bounding box center [65, 103] width 128 height 29
